Goal: Information Seeking & Learning: Learn about a topic

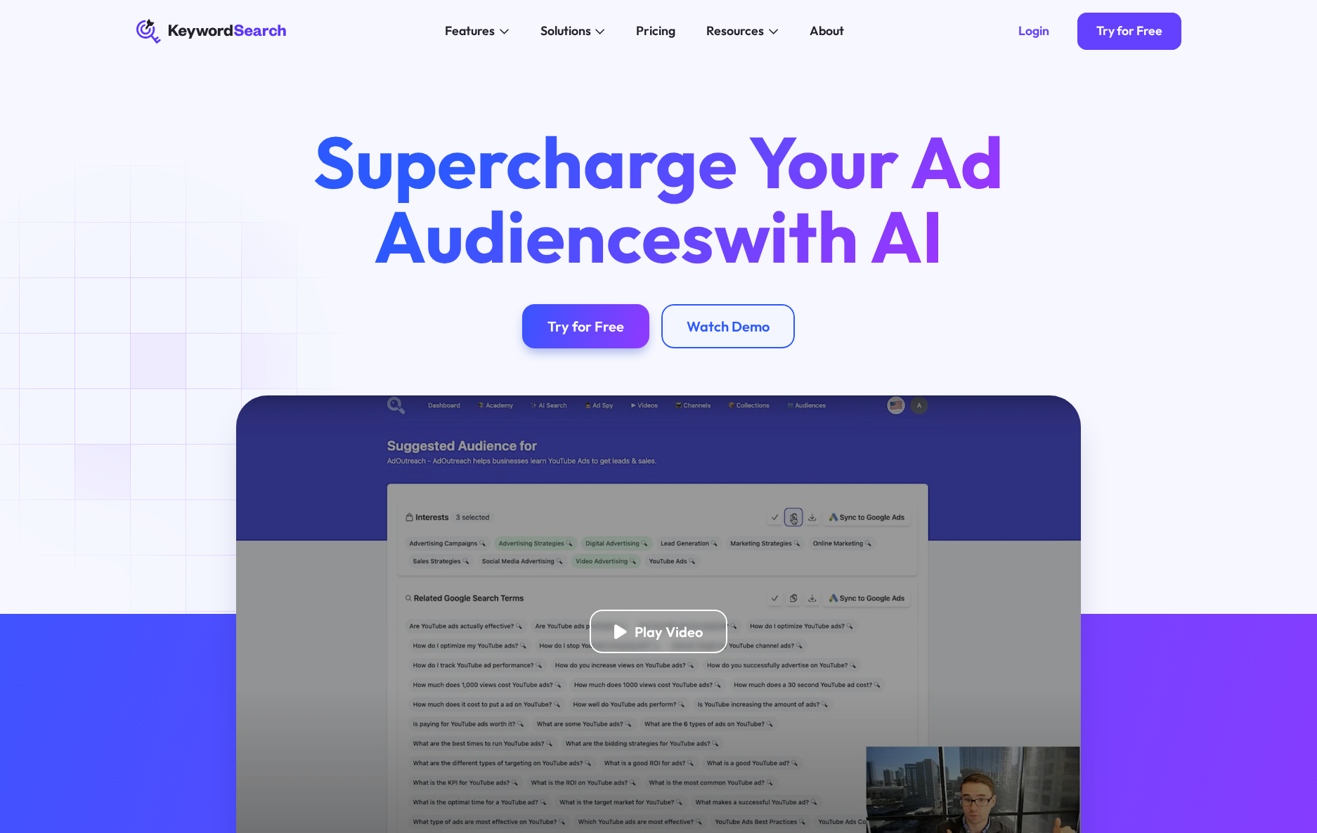
click at [130, 372] on div "Supercharge Your Ad Audiences with AI Try for Free Watch Demo" at bounding box center [658, 229] width 1317 height 333
click at [667, 30] on div "Pricing" at bounding box center [655, 31] width 39 height 19
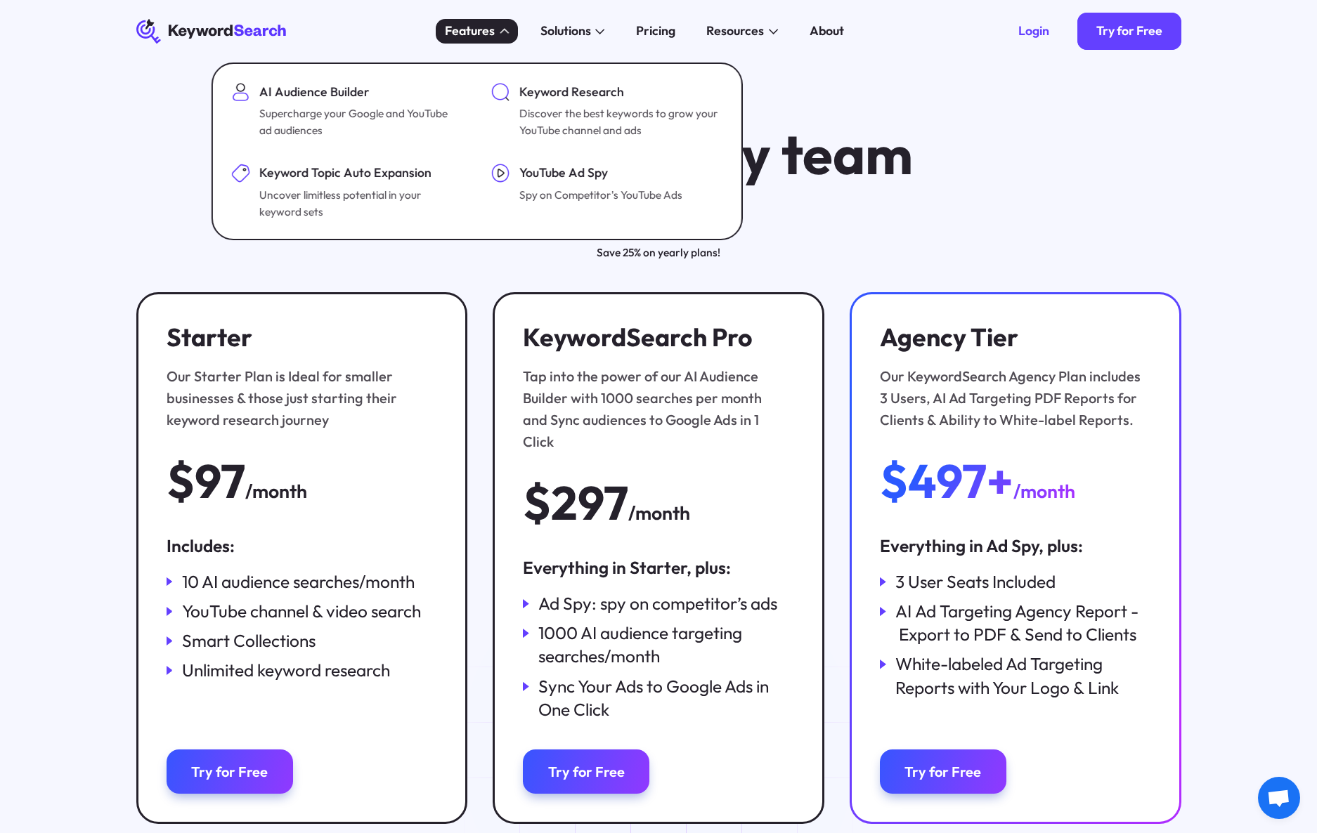
click at [472, 26] on div "Features" at bounding box center [470, 31] width 50 height 19
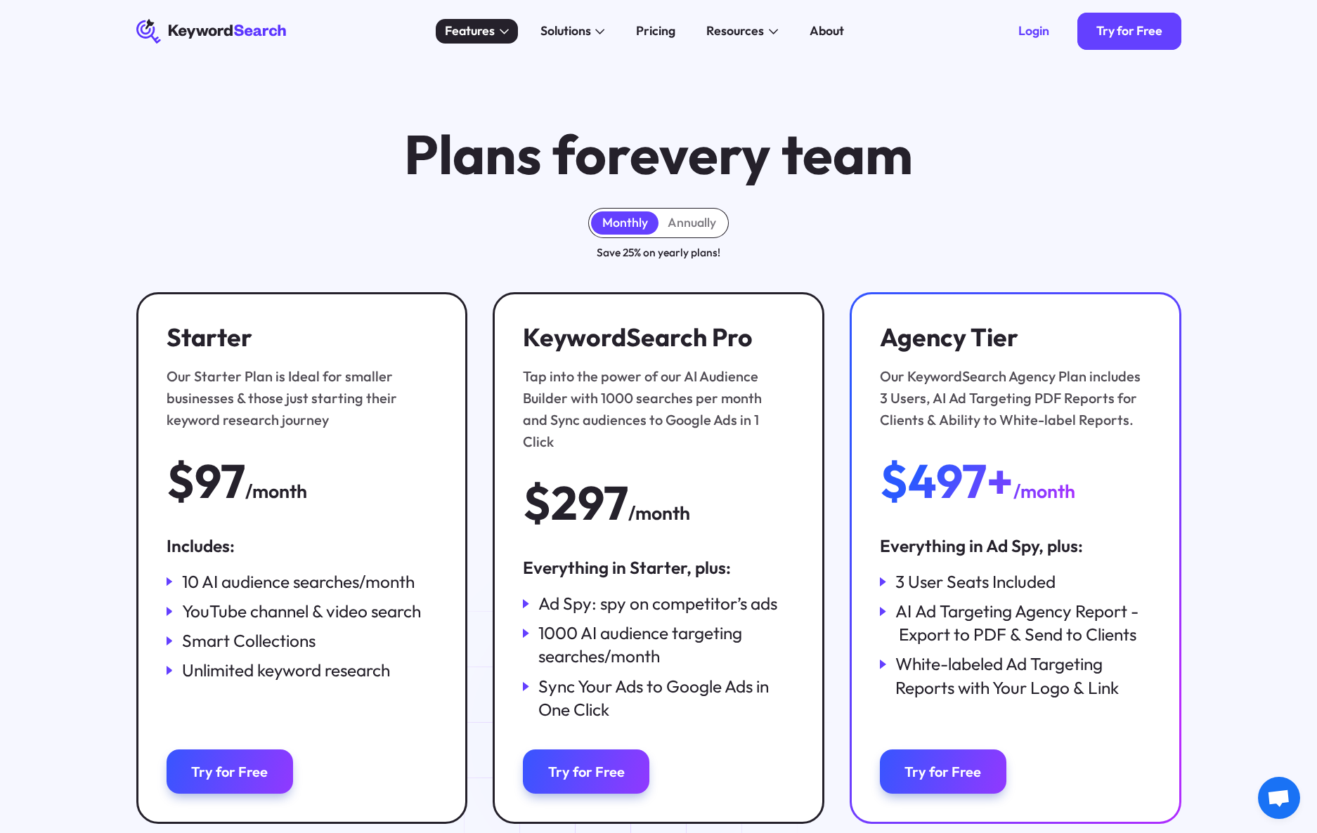
click at [472, 26] on div "Features" at bounding box center [470, 31] width 50 height 19
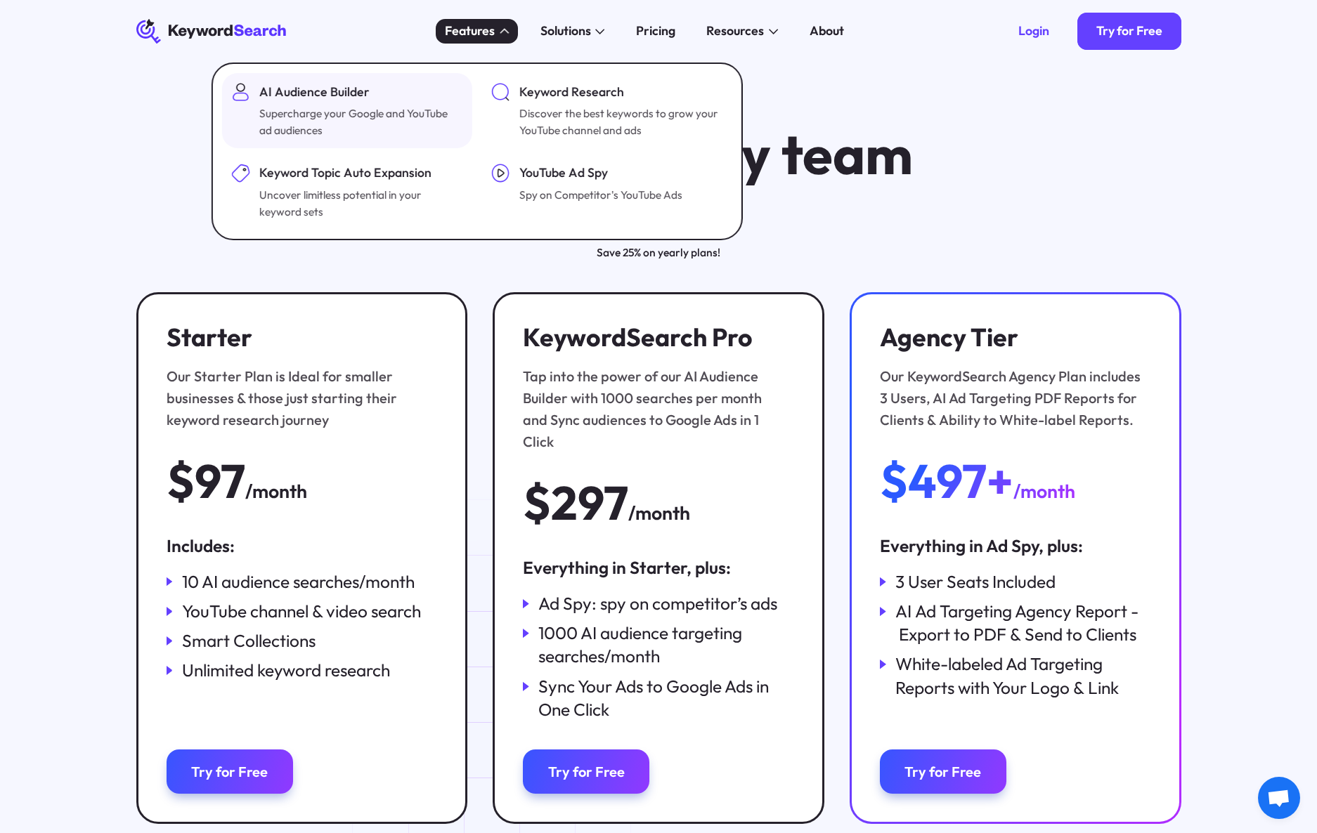
click at [319, 101] on div "AI Audience Builder" at bounding box center [359, 92] width 200 height 19
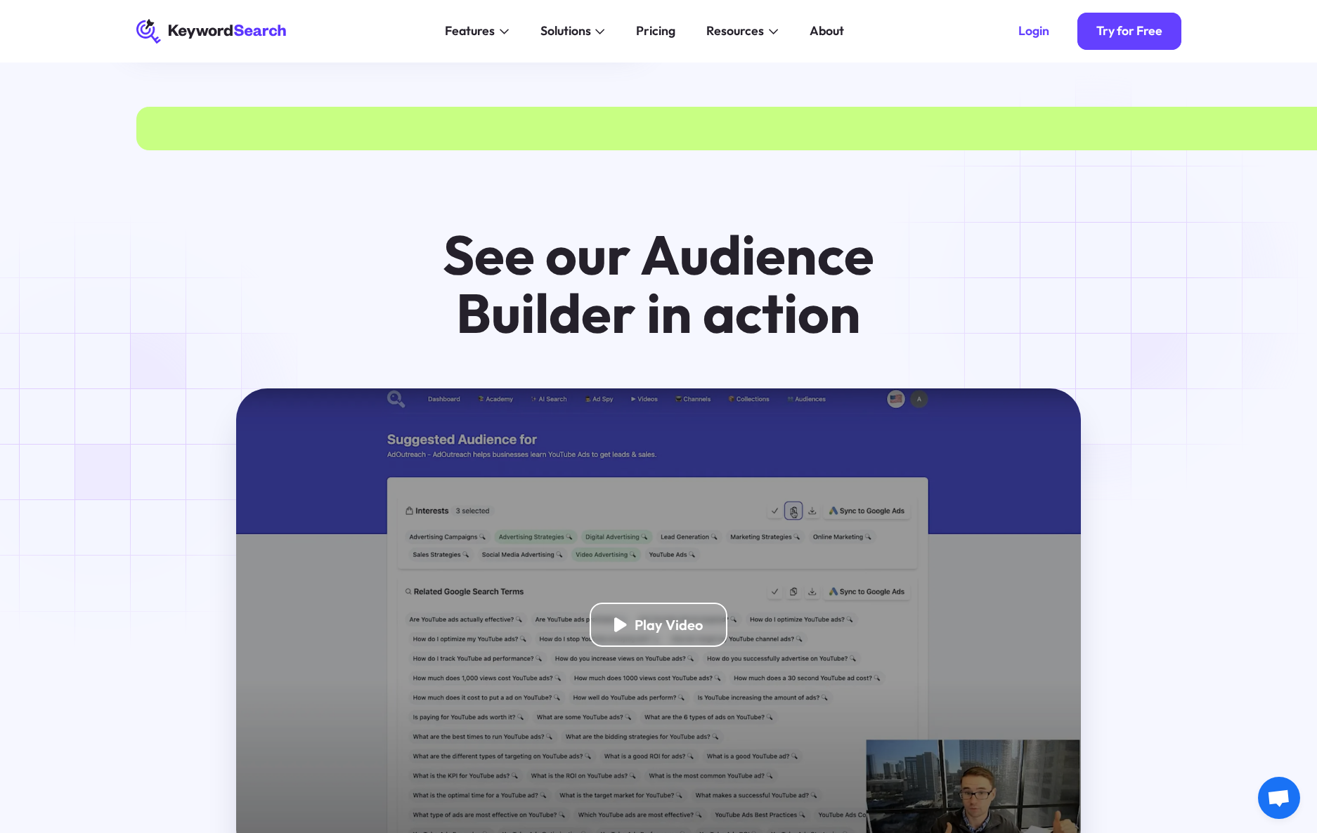
scroll to position [1964, 0]
